Goal: Browse casually: Explore the website without a specific task or goal

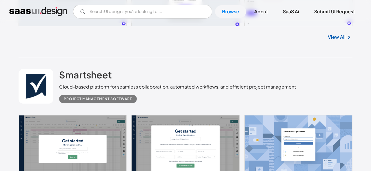
scroll to position [336, 0]
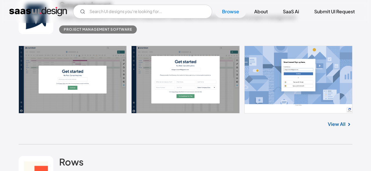
click at [316, 76] on link at bounding box center [185, 80] width 333 height 68
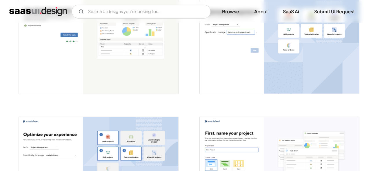
scroll to position [366, 0]
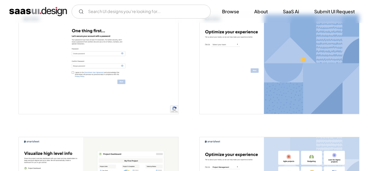
click at [119, 60] on img "open lightbox" at bounding box center [98, 64] width 159 height 100
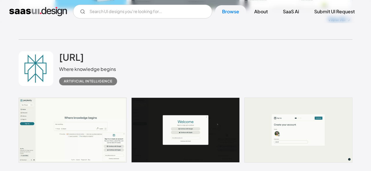
scroll to position [14302, 0]
